Goal: Task Accomplishment & Management: Manage account settings

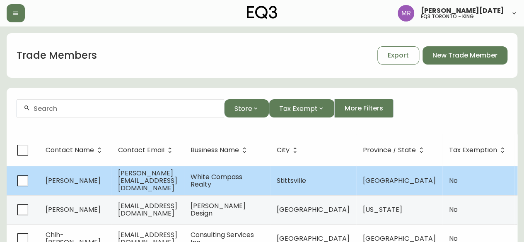
click at [71, 183] on span "[PERSON_NAME]" at bounding box center [73, 181] width 55 height 10
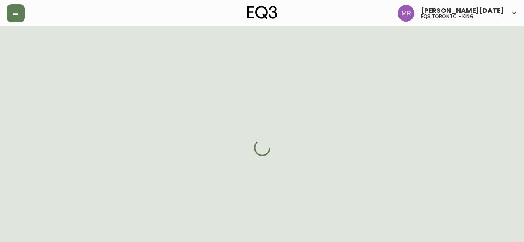
select select "ON"
select select "CA"
select select "CA_EN"
select select "Other"
select select "Real Estate Agent"
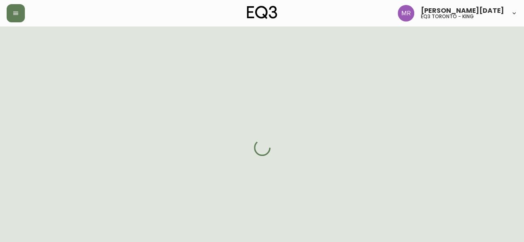
select select "cjw10z96r006i6gs06enveott"
select select "false"
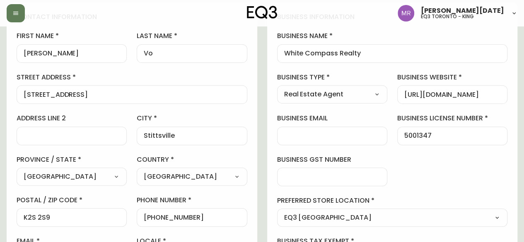
scroll to position [89, 0]
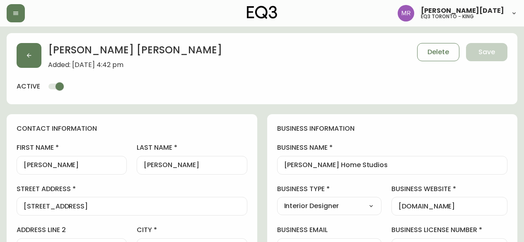
select select "NJ"
select select "US"
select select "US_EN"
select select "Other"
select select "Interior Designer"
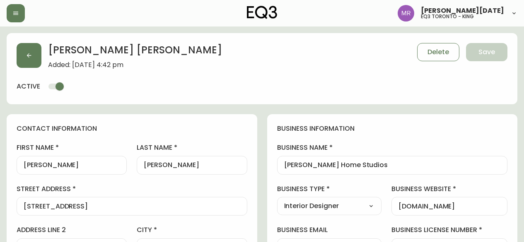
select select "cm48zha2033ze0170ss7kujjb"
select select "true"
